Goal: Find specific page/section: Find specific page/section

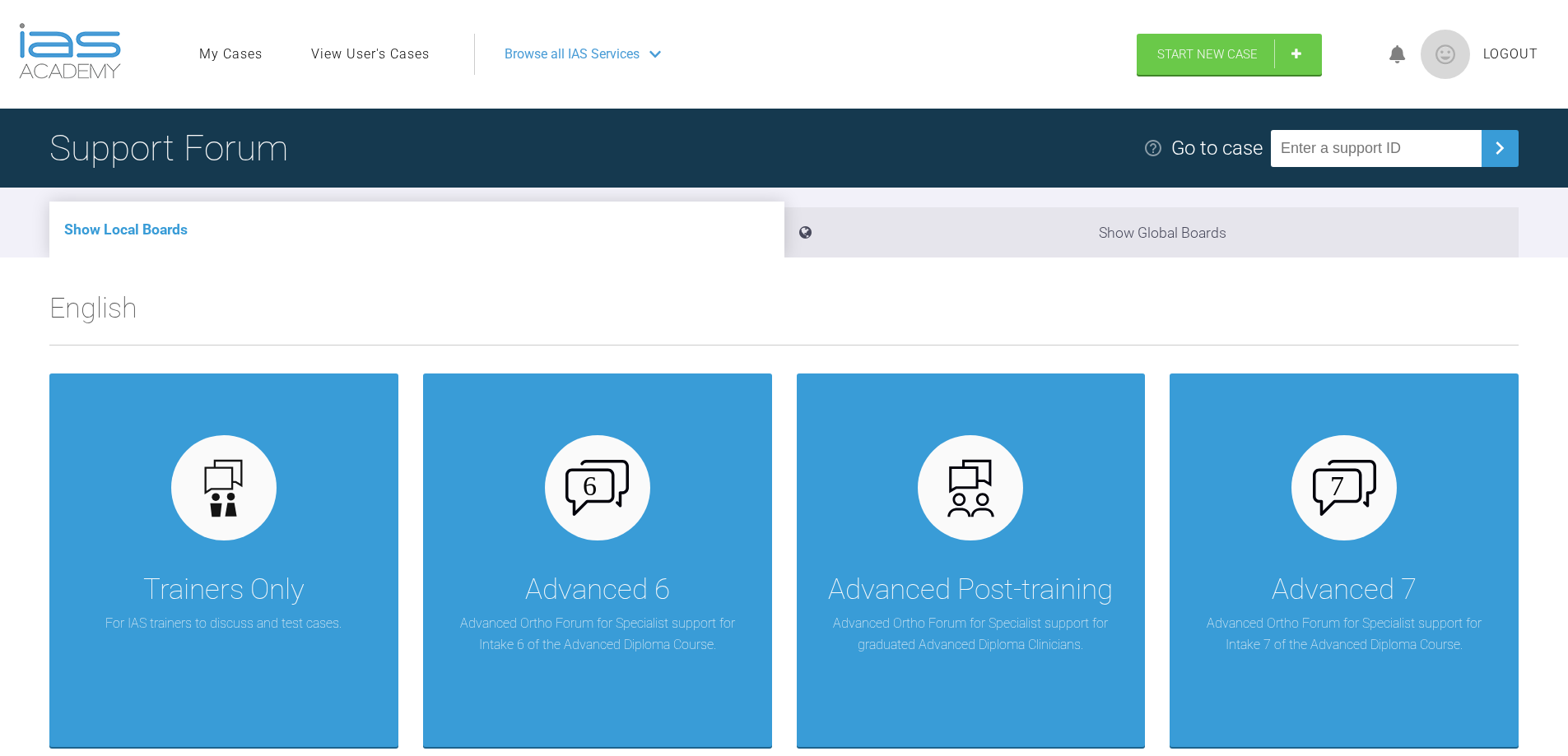
click at [411, 58] on link "View User's Cases" at bounding box center [370, 54] width 119 height 22
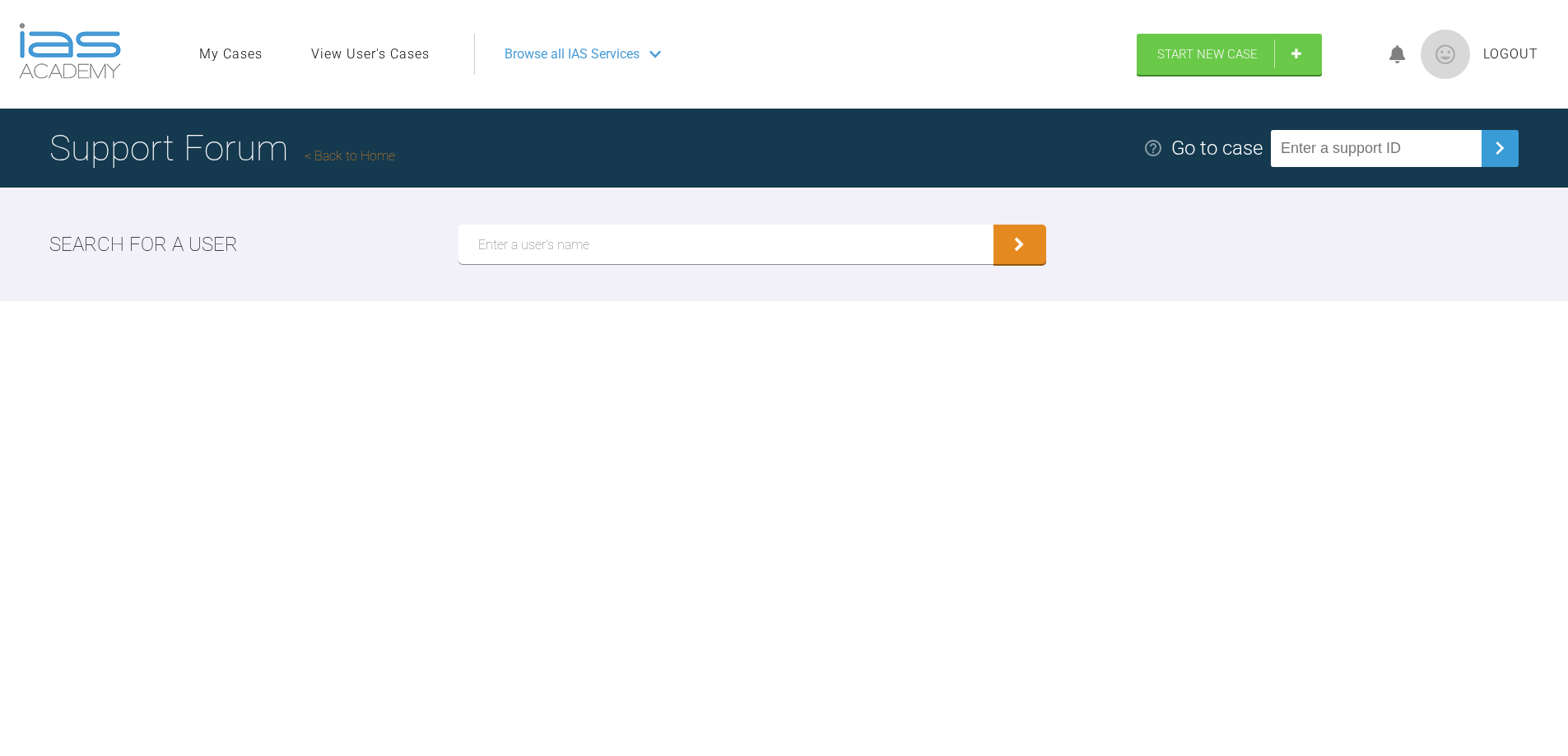
click at [548, 244] on input "text" at bounding box center [726, 245] width 535 height 40
type input "hussain"
click at [1019, 246] on icon "submit" at bounding box center [1019, 247] width 10 height 15
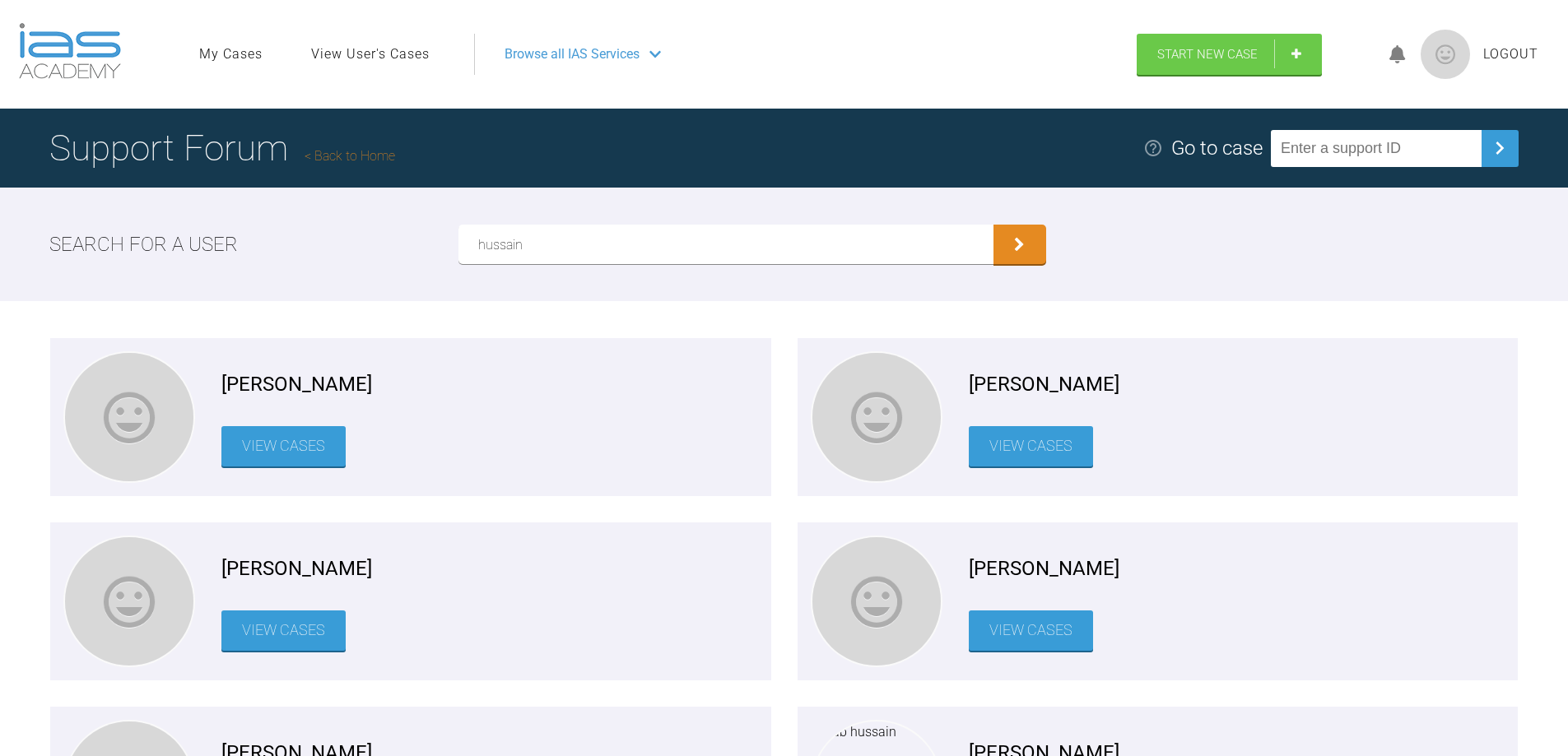
click at [336, 445] on link "View Cases" at bounding box center [284, 446] width 125 height 41
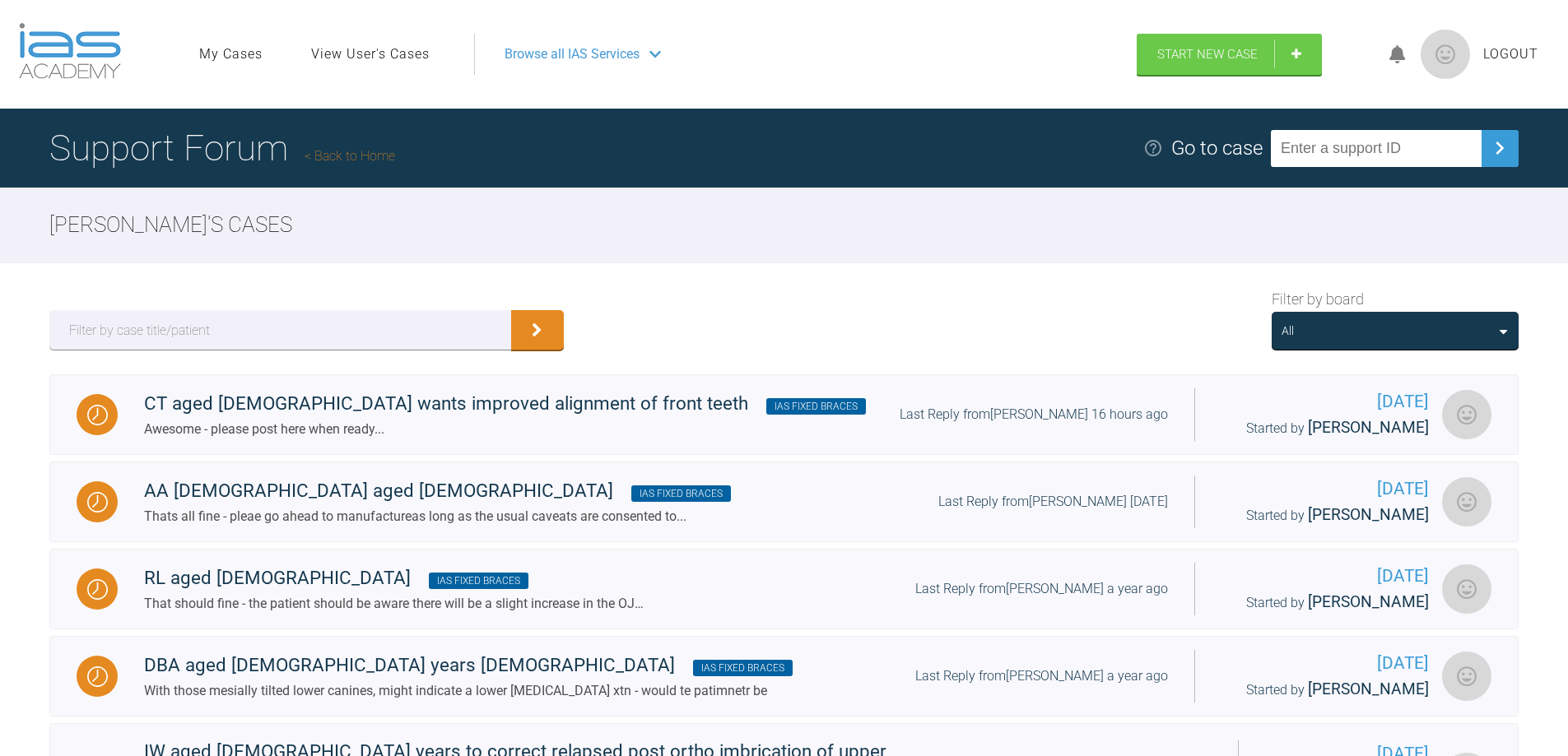
click at [1298, 153] on input "text" at bounding box center [1375, 148] width 210 height 37
type input "FAPCEWBX"
click at [1504, 151] on img at bounding box center [1500, 148] width 26 height 26
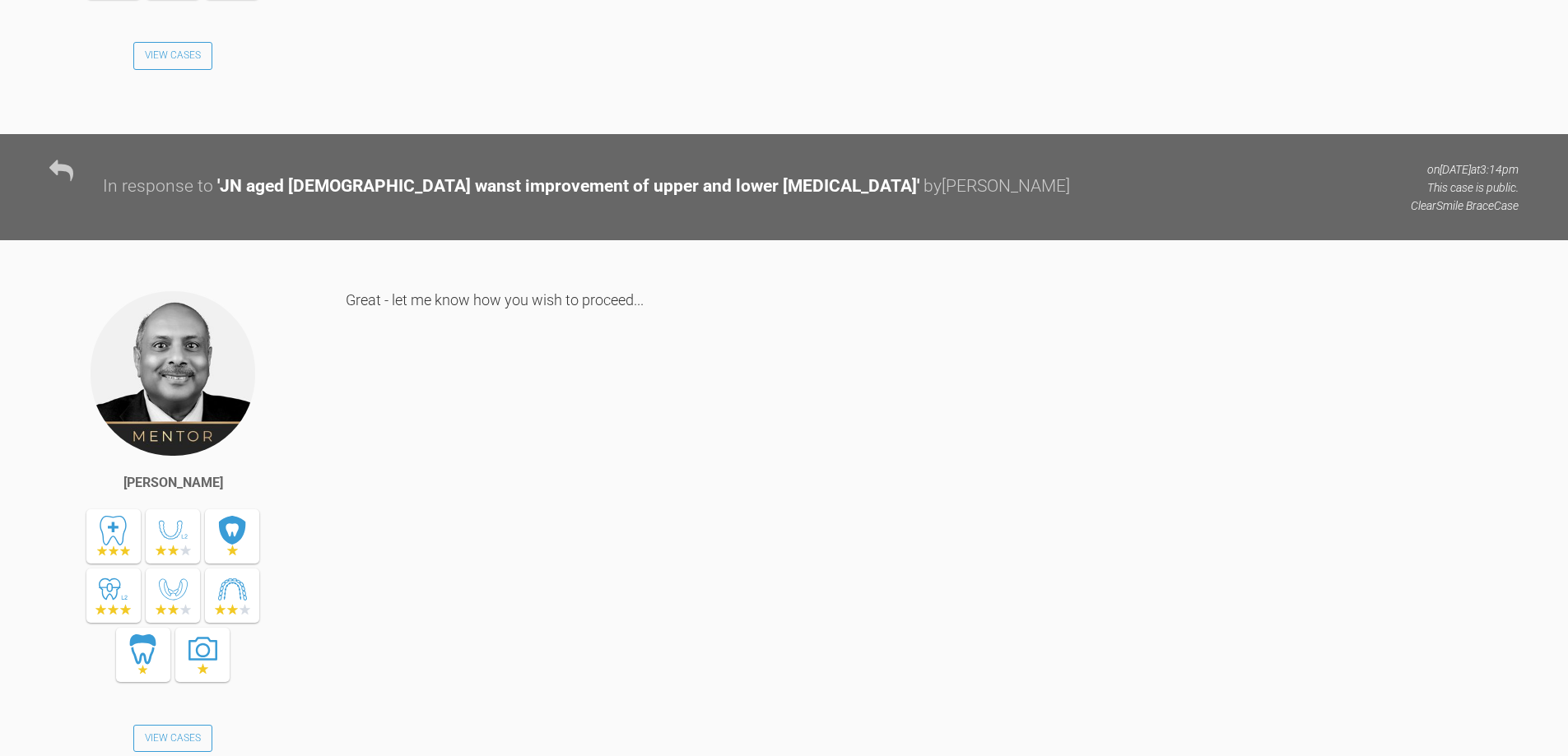
scroll to position [3702, 0]
